Goal: Information Seeking & Learning: Learn about a topic

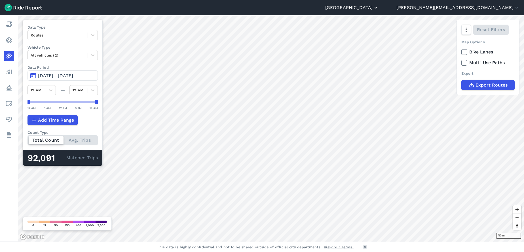
click at [378, 7] on icon "button" at bounding box center [376, 8] width 6 height 6
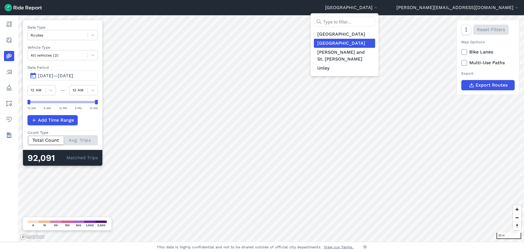
click at [375, 42] on link "[GEOGRAPHIC_DATA]" at bounding box center [344, 43] width 61 height 9
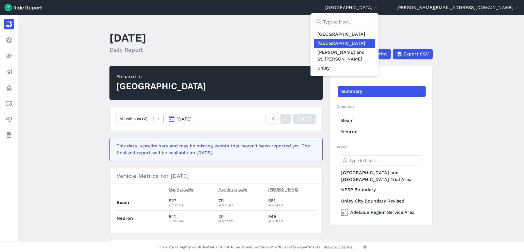
click at [152, 117] on div at bounding box center [262, 126] width 524 height 252
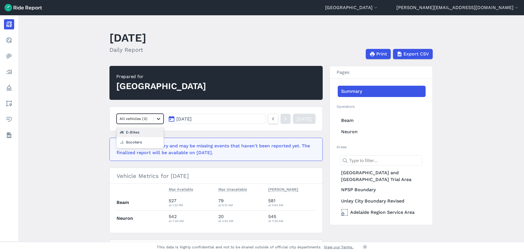
click at [156, 120] on icon at bounding box center [159, 119] width 6 height 6
click at [146, 141] on div "Scooters" at bounding box center [139, 142] width 47 height 10
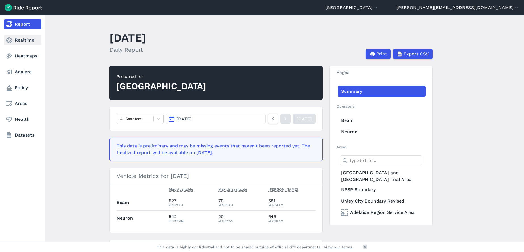
click at [29, 39] on link "Realtime" at bounding box center [22, 40] width 37 height 10
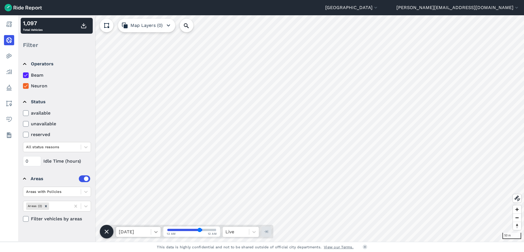
click at [155, 233] on icon at bounding box center [155, 232] width 3 height 2
click at [152, 219] on div "[DATE]" at bounding box center [138, 217] width 45 height 11
click at [199, 231] on input "range" at bounding box center [191, 230] width 49 height 2
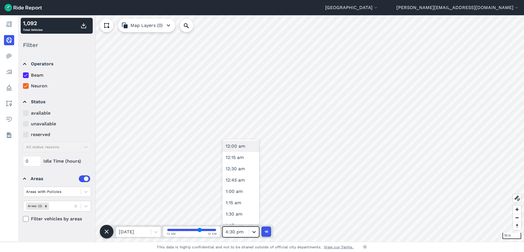
click at [254, 233] on icon at bounding box center [253, 232] width 3 height 2
click at [241, 167] on div "7:00 am" at bounding box center [240, 166] width 37 height 11
click at [517, 218] on span "Zoom out" at bounding box center [516, 218] width 8 height 8
click at [256, 233] on icon at bounding box center [254, 232] width 6 height 6
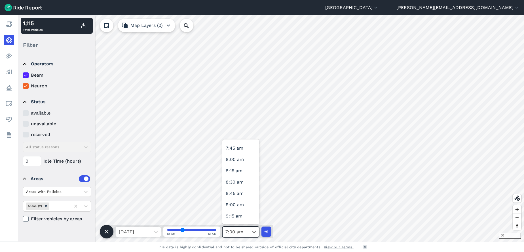
scroll to position [340, 0]
click at [238, 158] on div "8:00 am" at bounding box center [240, 157] width 37 height 11
click at [252, 232] on icon at bounding box center [253, 232] width 3 height 2
click at [243, 180] on div "8:30 am" at bounding box center [240, 180] width 37 height 11
click at [252, 231] on icon at bounding box center [254, 232] width 6 height 6
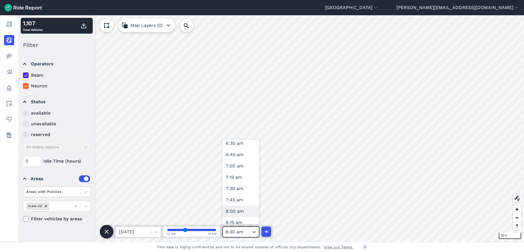
scroll to position [382, 0]
click at [243, 162] on div "9:00 am" at bounding box center [240, 160] width 37 height 11
click at [254, 232] on icon at bounding box center [254, 232] width 6 height 6
click at [238, 162] on div "10:00 am" at bounding box center [240, 163] width 37 height 11
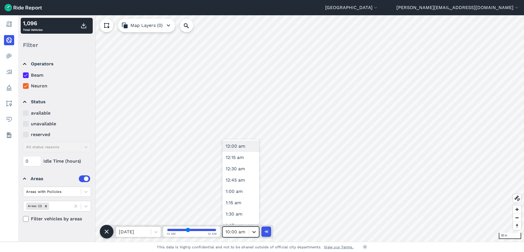
click at [255, 234] on icon at bounding box center [254, 232] width 6 height 6
click at [240, 167] on div "11:00 am" at bounding box center [240, 166] width 37 height 11
click at [254, 233] on icon at bounding box center [254, 232] width 6 height 6
click at [242, 149] on div "12:00 am" at bounding box center [240, 146] width 37 height 11
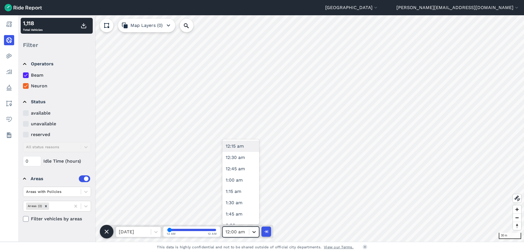
click at [254, 232] on icon at bounding box center [254, 232] width 6 height 6
click at [239, 171] on div "1:00 pm" at bounding box center [240, 171] width 37 height 11
click at [253, 230] on icon at bounding box center [254, 232] width 6 height 6
click at [241, 217] on div "2:00 pm" at bounding box center [240, 217] width 37 height 11
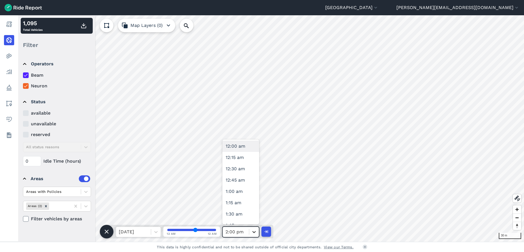
click at [256, 231] on icon at bounding box center [254, 232] width 6 height 6
click at [237, 175] on div "3:00 pm" at bounding box center [240, 177] width 37 height 11
click at [254, 232] on icon at bounding box center [254, 232] width 6 height 6
click at [237, 220] on div "4:00 pm" at bounding box center [240, 222] width 37 height 11
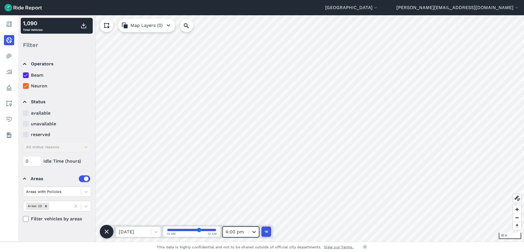
click at [252, 231] on icon at bounding box center [254, 232] width 6 height 6
click at [237, 184] on div "5:00 pm" at bounding box center [240, 183] width 37 height 11
click at [253, 232] on icon at bounding box center [253, 232] width 3 height 2
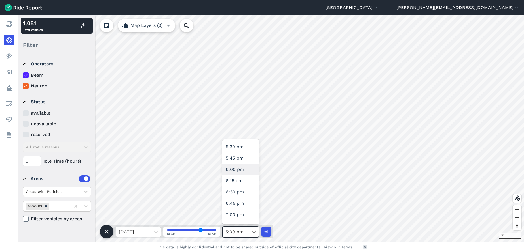
click at [236, 170] on div "6:00 pm" at bounding box center [240, 169] width 37 height 11
click at [255, 233] on icon at bounding box center [254, 232] width 6 height 6
click at [240, 190] on div "7:00 pm" at bounding box center [240, 188] width 37 height 11
click at [255, 234] on icon at bounding box center [254, 232] width 6 height 6
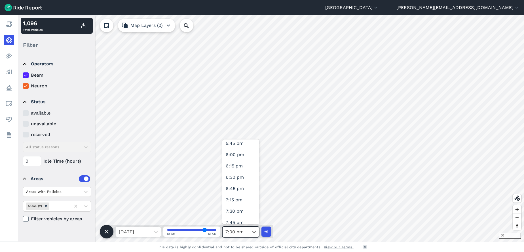
scroll to position [892, 0]
click at [241, 146] on div "8:00 pm" at bounding box center [240, 149] width 37 height 11
click at [255, 228] on div at bounding box center [254, 232] width 10 height 10
click at [239, 178] on div "9:00 pm" at bounding box center [240, 178] width 37 height 11
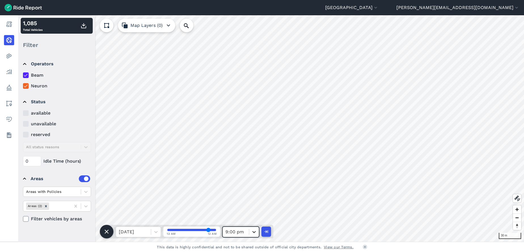
click at [254, 232] on icon at bounding box center [253, 232] width 3 height 2
click at [240, 152] on div "10:00 pm" at bounding box center [240, 154] width 37 height 11
click at [254, 233] on icon at bounding box center [253, 232] width 3 height 2
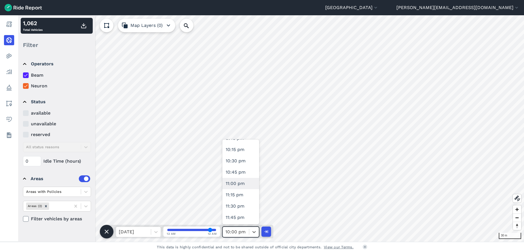
click at [244, 186] on div "11:00 pm" at bounding box center [240, 183] width 37 height 11
click at [255, 232] on icon at bounding box center [253, 232] width 3 height 2
click at [156, 229] on div at bounding box center [156, 232] width 10 height 10
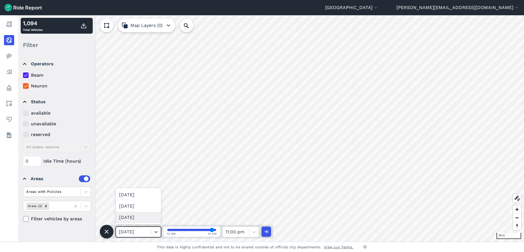
click at [149, 216] on div "[DATE]" at bounding box center [138, 217] width 45 height 11
click at [253, 232] on icon at bounding box center [254, 232] width 6 height 6
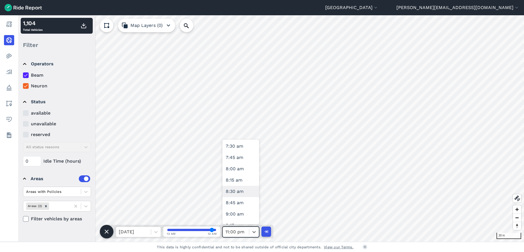
scroll to position [297, 0]
click at [238, 167] on div "7:00 am" at bounding box center [240, 166] width 37 height 11
click at [255, 231] on icon at bounding box center [254, 232] width 6 height 6
click at [241, 155] on div "8:00 am" at bounding box center [240, 157] width 37 height 11
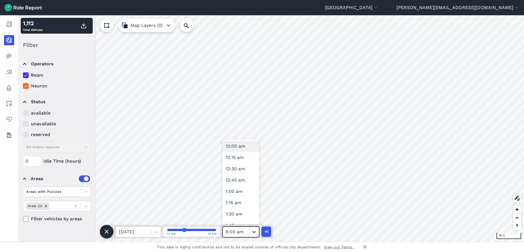
click at [255, 232] on icon at bounding box center [253, 232] width 3 height 2
click at [243, 159] on div "9:00 am" at bounding box center [240, 160] width 37 height 11
click at [252, 235] on icon at bounding box center [254, 232] width 6 height 6
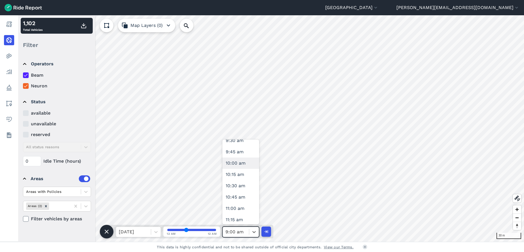
click at [244, 163] on div "10:00 am" at bounding box center [240, 163] width 37 height 11
click at [255, 229] on icon at bounding box center [254, 232] width 6 height 6
click at [241, 167] on div "11:00 am" at bounding box center [240, 166] width 37 height 11
click at [254, 235] on icon at bounding box center [254, 232] width 6 height 6
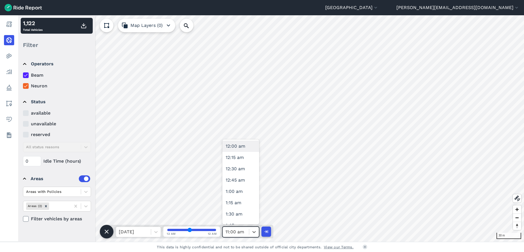
click at [241, 144] on div "12:00 am" at bounding box center [240, 146] width 37 height 11
click at [254, 234] on icon at bounding box center [254, 232] width 6 height 6
click at [247, 204] on div "10:00 am" at bounding box center [240, 205] width 37 height 11
click at [254, 231] on icon at bounding box center [254, 232] width 6 height 6
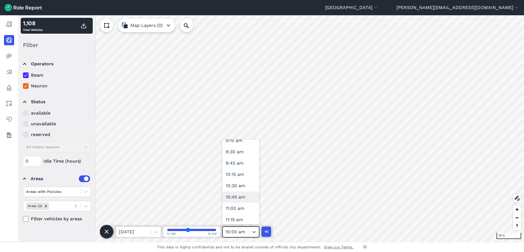
scroll to position [467, 0]
click at [241, 212] on div "12:00 pm" at bounding box center [240, 211] width 37 height 11
click at [253, 235] on icon at bounding box center [254, 232] width 6 height 6
click at [254, 232] on icon at bounding box center [254, 232] width 6 height 6
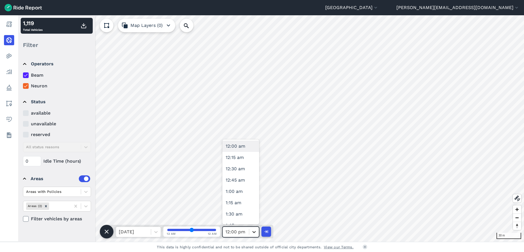
click at [253, 234] on icon at bounding box center [254, 232] width 6 height 6
click at [242, 168] on div "1:00 pm" at bounding box center [240, 171] width 37 height 11
click at [255, 233] on icon at bounding box center [254, 232] width 6 height 6
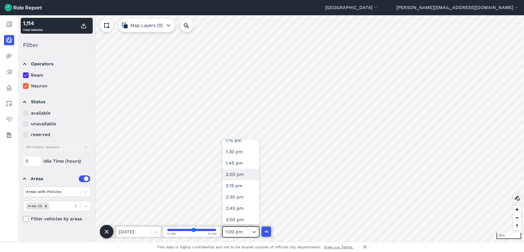
click at [238, 175] on div "2:00 pm" at bounding box center [240, 174] width 37 height 11
click at [253, 235] on icon at bounding box center [254, 232] width 6 height 6
click at [246, 178] on div "3:00 pm" at bounding box center [240, 177] width 37 height 11
click at [256, 230] on icon at bounding box center [254, 232] width 6 height 6
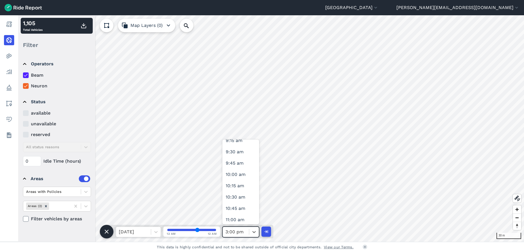
scroll to position [680, 0]
click at [239, 180] on div "4:00 pm" at bounding box center [240, 180] width 37 height 11
click at [253, 231] on icon at bounding box center [254, 232] width 6 height 6
click at [240, 192] on div "3:00 pm" at bounding box center [240, 188] width 37 height 11
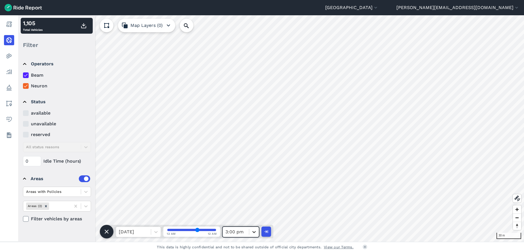
click at [254, 234] on icon at bounding box center [254, 232] width 6 height 6
click at [239, 206] on div "4:00 pm" at bounding box center [240, 205] width 37 height 11
click at [257, 234] on div at bounding box center [254, 232] width 10 height 10
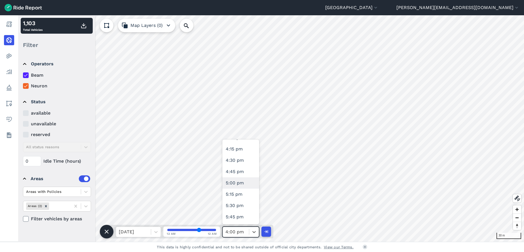
click at [245, 183] on div "5:00 pm" at bounding box center [240, 183] width 37 height 11
click at [253, 234] on icon at bounding box center [254, 232] width 6 height 6
click at [246, 143] on div "6:00 pm" at bounding box center [240, 143] width 37 height 11
click at [253, 231] on icon at bounding box center [254, 232] width 6 height 6
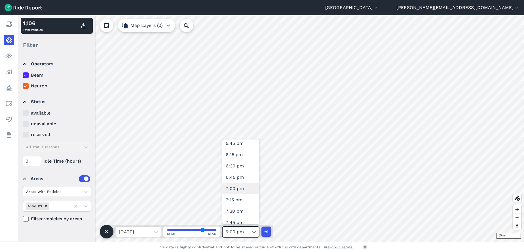
click at [247, 189] on div "7:00 pm" at bounding box center [240, 188] width 37 height 11
click at [255, 229] on div at bounding box center [254, 232] width 10 height 10
click at [241, 151] on div "8:00 pm" at bounding box center [240, 149] width 37 height 11
click at [255, 233] on icon at bounding box center [253, 232] width 3 height 2
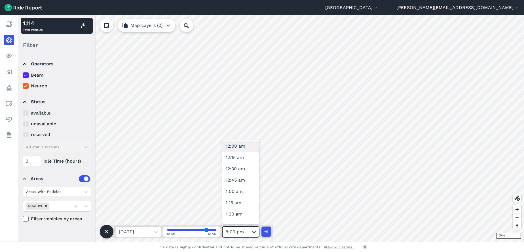
click at [255, 231] on icon at bounding box center [254, 232] width 6 height 6
click at [242, 149] on div "9:00 pm" at bounding box center [240, 151] width 37 height 11
click at [253, 233] on icon at bounding box center [254, 232] width 6 height 6
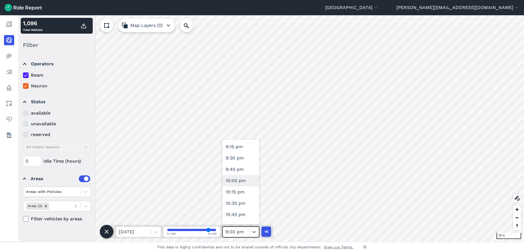
click at [240, 180] on div "10:00 pm" at bounding box center [240, 180] width 37 height 11
click at [254, 232] on icon at bounding box center [254, 232] width 6 height 6
click at [241, 184] on div "11:00 pm" at bounding box center [240, 183] width 37 height 11
click at [254, 233] on icon at bounding box center [254, 232] width 6 height 6
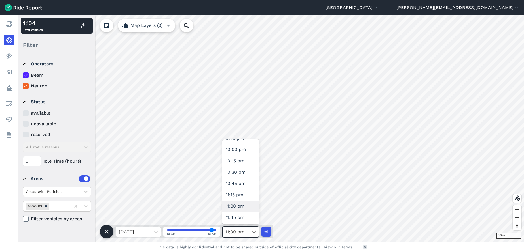
click at [244, 205] on div "11:30 pm" at bounding box center [240, 206] width 37 height 11
click at [156, 230] on icon at bounding box center [156, 232] width 6 height 6
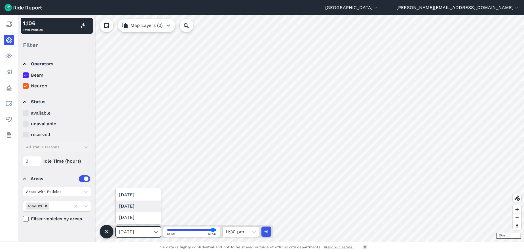
click at [144, 207] on div "[DATE]" at bounding box center [138, 206] width 45 height 11
click at [254, 233] on icon at bounding box center [254, 232] width 6 height 6
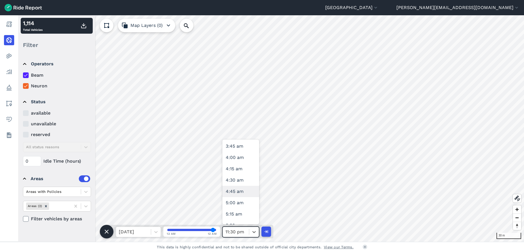
scroll to position [212, 0]
click at [242, 205] on div "6:00 am" at bounding box center [240, 205] width 37 height 11
click at [257, 232] on div at bounding box center [254, 232] width 10 height 10
click at [242, 158] on div "7:00 am" at bounding box center [240, 154] width 37 height 11
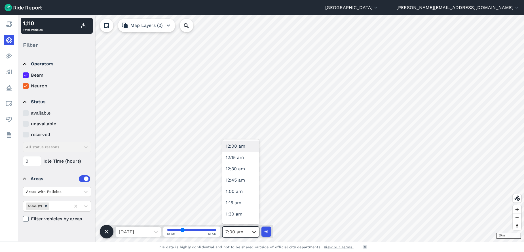
click at [252, 233] on icon at bounding box center [254, 232] width 6 height 6
click at [241, 159] on div "8:00 am" at bounding box center [240, 157] width 37 height 11
click at [255, 232] on icon at bounding box center [253, 232] width 3 height 2
click at [241, 203] on div "9:00 am" at bounding box center [240, 202] width 37 height 11
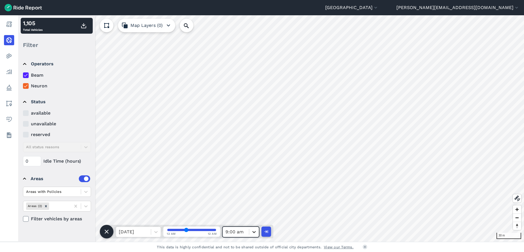
click at [254, 231] on icon at bounding box center [254, 232] width 6 height 6
click at [242, 206] on div "10:00 am" at bounding box center [240, 205] width 37 height 11
click at [256, 235] on icon at bounding box center [254, 232] width 6 height 6
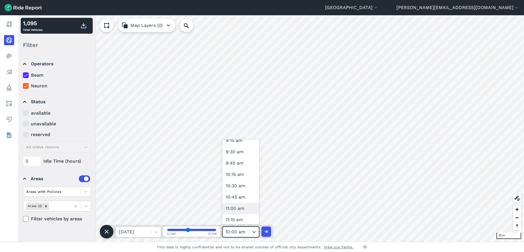
click at [244, 207] on div "11:00 am" at bounding box center [240, 208] width 37 height 11
click at [254, 233] on icon at bounding box center [253, 232] width 3 height 2
click at [240, 169] on div "12:00 pm" at bounding box center [240, 168] width 37 height 11
click at [256, 233] on icon at bounding box center [254, 232] width 6 height 6
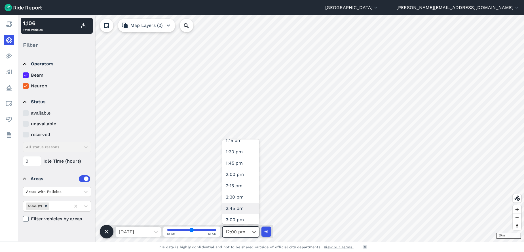
scroll to position [552, 0]
click at [245, 171] on div "1:00 pm" at bounding box center [240, 171] width 37 height 11
click at [254, 232] on icon at bounding box center [254, 232] width 6 height 6
click at [239, 175] on div "2:00 pm" at bounding box center [240, 174] width 37 height 11
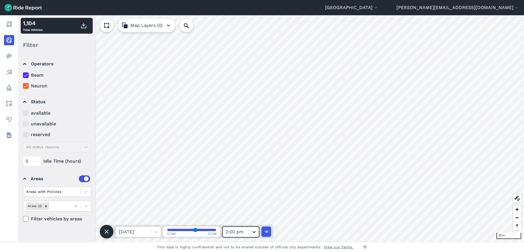
click at [256, 230] on icon at bounding box center [254, 232] width 6 height 6
click at [240, 178] on div "3:00 pm" at bounding box center [240, 177] width 37 height 11
click at [254, 233] on icon at bounding box center [253, 232] width 3 height 2
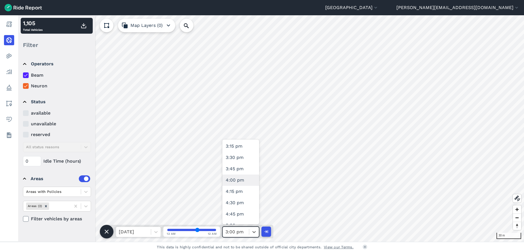
click at [242, 179] on div "4:00 pm" at bounding box center [240, 180] width 37 height 11
click at [256, 231] on icon at bounding box center [254, 232] width 6 height 6
click at [240, 181] on div "11:00 pm" at bounding box center [240, 183] width 37 height 11
click at [255, 229] on icon at bounding box center [254, 232] width 6 height 6
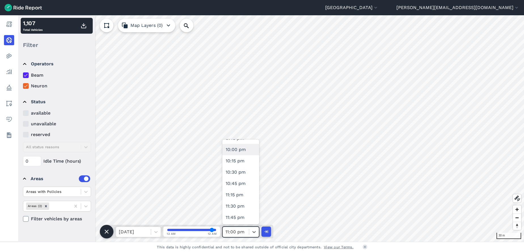
click at [246, 150] on div "10:00 pm" at bounding box center [240, 149] width 37 height 11
click at [256, 232] on icon at bounding box center [254, 232] width 6 height 6
click at [246, 190] on div "9:00 pm" at bounding box center [240, 189] width 37 height 11
click at [253, 228] on div at bounding box center [254, 232] width 10 height 10
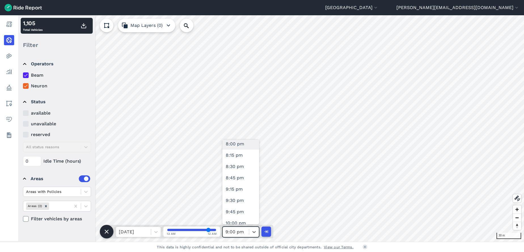
click at [244, 144] on div "8:00 pm" at bounding box center [240, 144] width 37 height 11
click at [253, 232] on icon at bounding box center [254, 232] width 6 height 6
click at [236, 159] on div "7:00 pm" at bounding box center [240, 157] width 37 height 11
click at [255, 231] on icon at bounding box center [254, 232] width 6 height 6
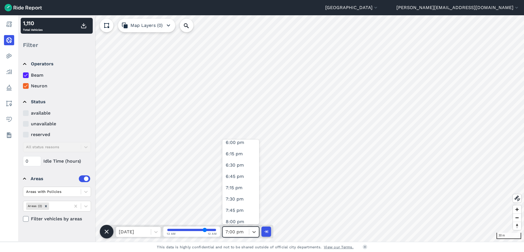
scroll to position [807, 0]
click at [240, 151] on div "6:00 pm" at bounding box center [240, 154] width 37 height 11
click at [255, 231] on icon at bounding box center [254, 232] width 6 height 6
click at [239, 150] on div "5:00 pm" at bounding box center [240, 151] width 37 height 11
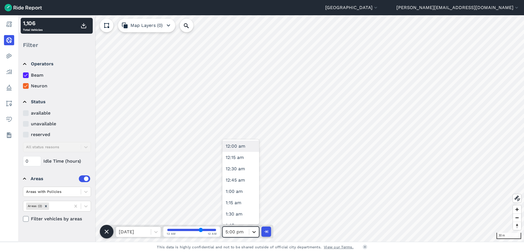
click at [254, 233] on icon at bounding box center [253, 232] width 3 height 2
click at [241, 169] on div "6:00 pm" at bounding box center [240, 169] width 37 height 11
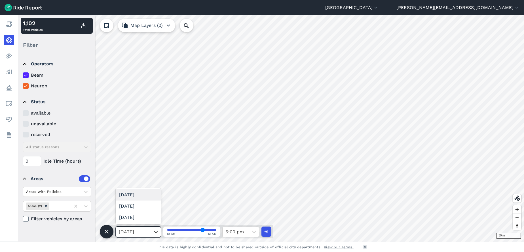
click at [155, 230] on icon at bounding box center [156, 232] width 6 height 6
click at [150, 202] on div "[DATE]" at bounding box center [138, 206] width 45 height 11
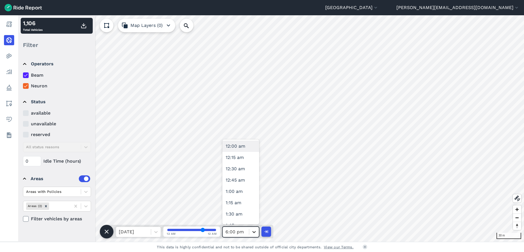
click at [253, 232] on icon at bounding box center [254, 232] width 6 height 6
click at [243, 214] on div "10:00 am" at bounding box center [240, 217] width 37 height 11
click at [254, 233] on icon at bounding box center [254, 232] width 6 height 6
click at [246, 171] on div "9:00 am" at bounding box center [240, 171] width 37 height 11
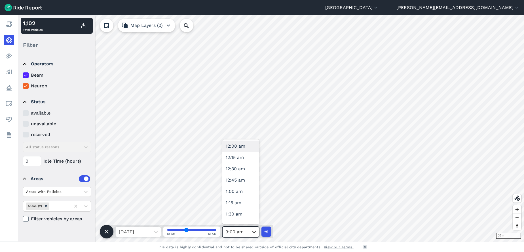
click at [256, 231] on icon at bounding box center [254, 232] width 6 height 6
click at [239, 166] on div "11:00 am" at bounding box center [240, 166] width 37 height 11
type input "44"
